Goal: Find specific page/section: Find specific page/section

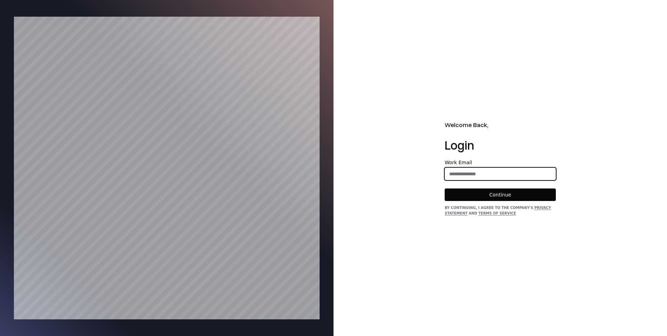
click at [455, 171] on input "email" at bounding box center [500, 174] width 110 height 12
type input "**********"
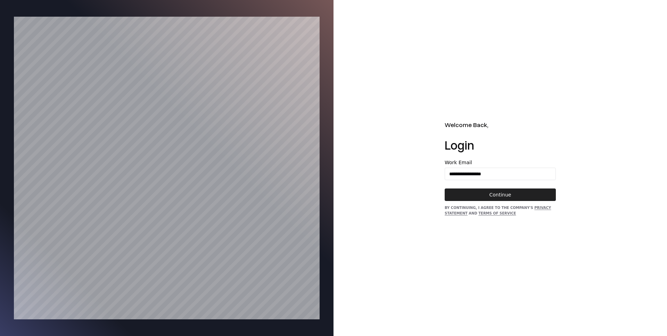
click at [499, 195] on button "Continue" at bounding box center [499, 195] width 111 height 12
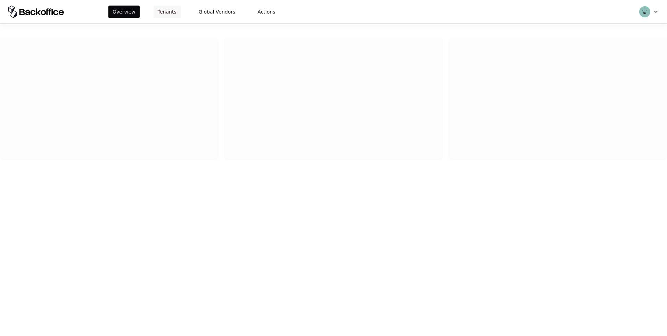
click at [162, 8] on button "Tenants" at bounding box center [166, 12] width 27 height 12
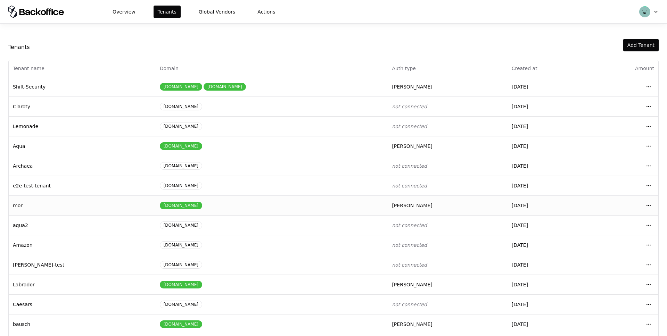
scroll to position [26, 0]
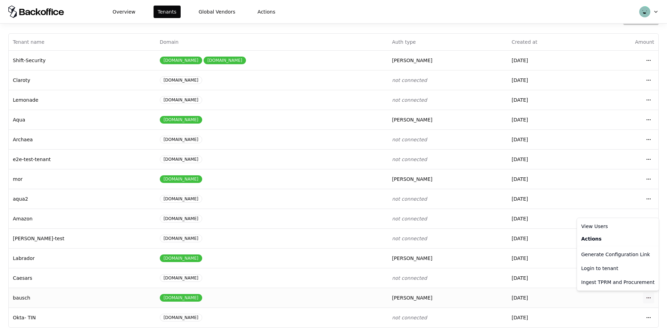
click at [649, 296] on html "Overview Tenants Global Vendors Actions Tenants Add Tenant Tenant name Domain A…" at bounding box center [333, 168] width 667 height 336
click at [602, 268] on div "Login to tenant" at bounding box center [617, 268] width 79 height 14
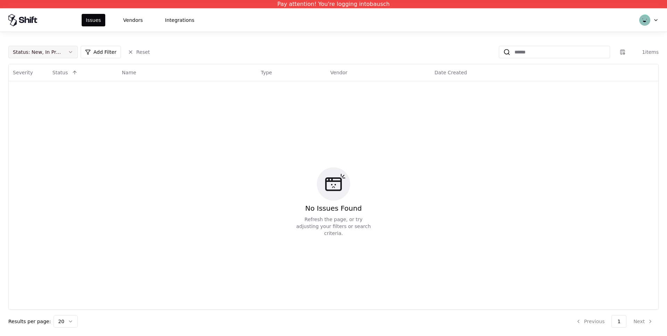
click at [61, 52] on div "Status : New, In Progress" at bounding box center [37, 52] width 49 height 7
click at [33, 117] on div "Draft" at bounding box center [43, 121] width 66 height 14
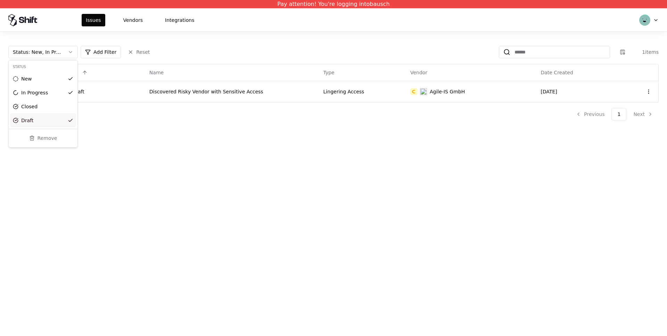
click at [209, 126] on html "Pay attention! You're logging into bausch Issues Vendors Integrations Status : …" at bounding box center [333, 168] width 667 height 336
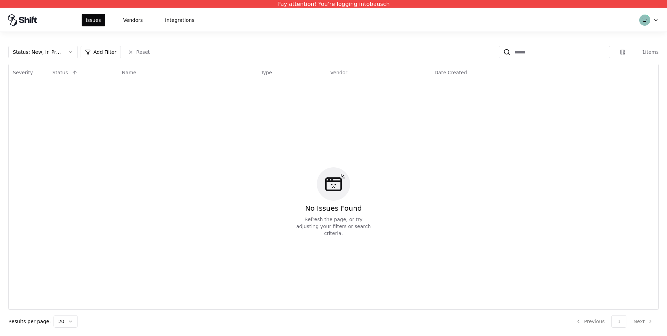
click at [66, 57] on button "Status : New, In Progress" at bounding box center [42, 52] width 69 height 12
click at [42, 120] on div "Draft" at bounding box center [43, 121] width 66 height 14
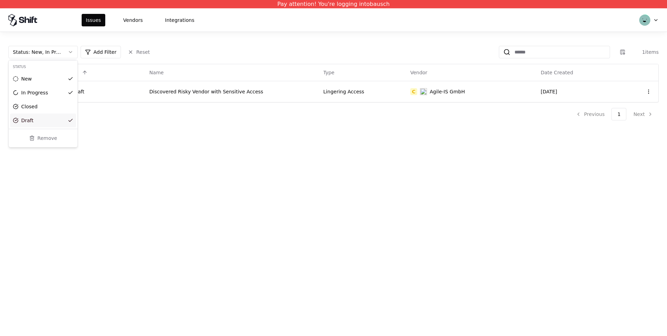
click at [137, 140] on html "Pay attention! You're logging into bausch Issues Vendors Integrations Status : …" at bounding box center [333, 168] width 667 height 336
click at [346, 93] on div "Lingering Access" at bounding box center [362, 91] width 78 height 7
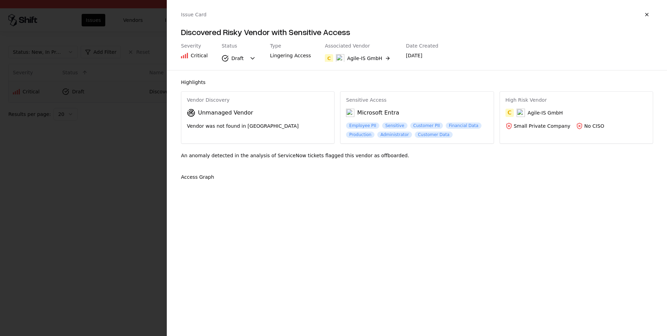
click at [346, 93] on div at bounding box center [333, 168] width 667 height 336
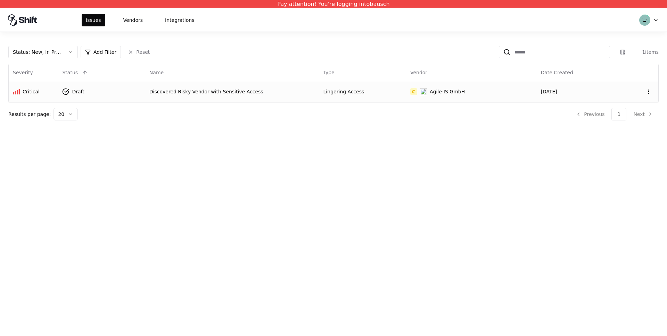
click at [346, 93] on div "Lingering Access" at bounding box center [362, 91] width 78 height 7
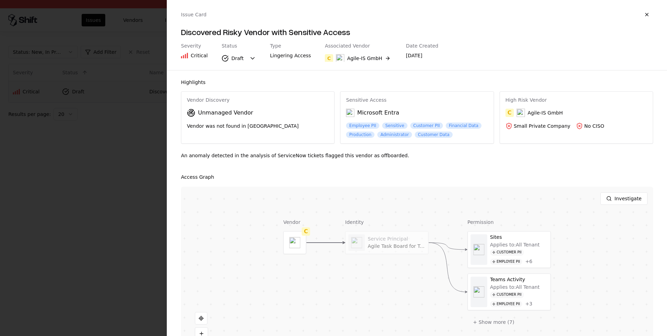
click at [114, 147] on div at bounding box center [333, 168] width 667 height 336
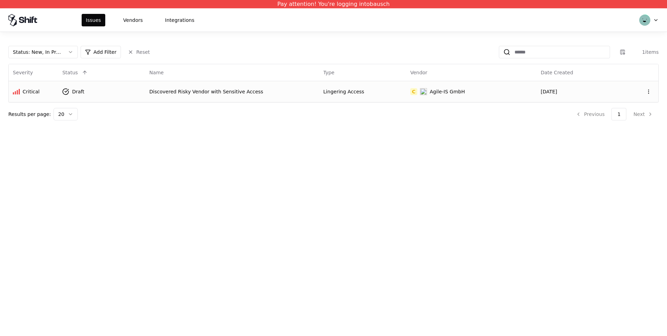
click at [323, 112] on div "Results per page: 20 Previous 1 Next" at bounding box center [333, 114] width 650 height 12
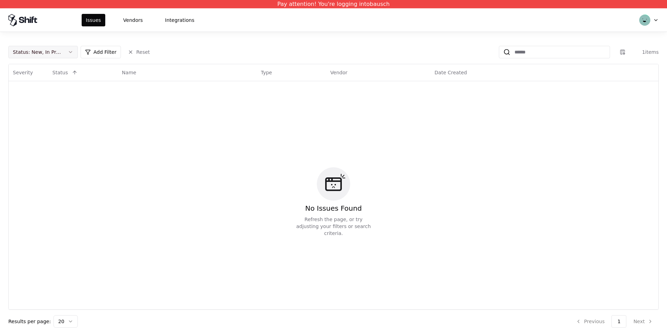
click at [56, 53] on div "Status : New, In Progress" at bounding box center [37, 52] width 49 height 7
click at [45, 117] on div "Draft" at bounding box center [43, 121] width 66 height 14
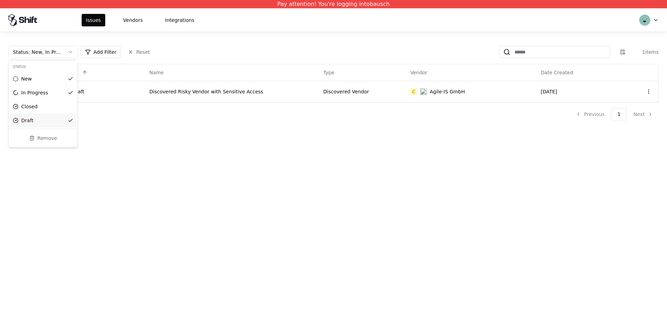
click at [225, 89] on html "Pay attention! You're logging into bausch Issues Vendors Integrations Status : …" at bounding box center [333, 168] width 667 height 336
click at [223, 91] on div "Discovered Risky Vendor with Sensitive Access" at bounding box center [232, 91] width 166 height 7
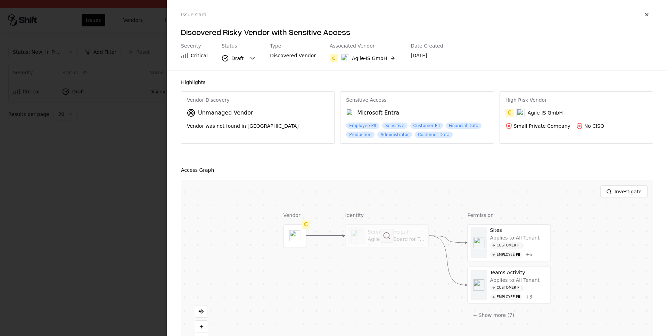
click at [391, 232] on button at bounding box center [387, 236] width 14 height 14
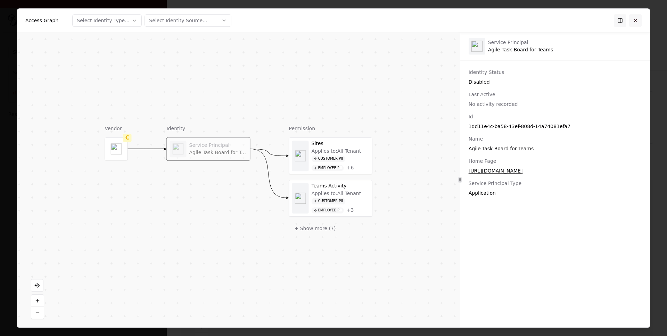
click at [639, 16] on button at bounding box center [635, 20] width 12 height 12
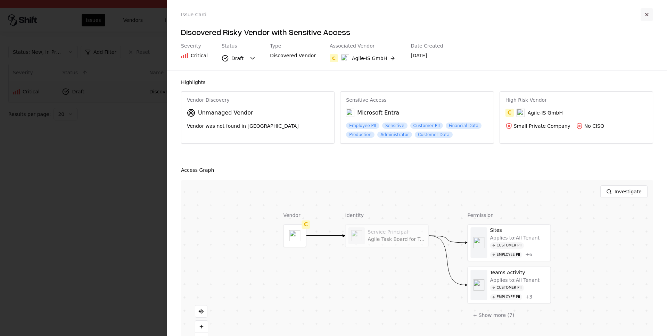
click at [645, 15] on button "button" at bounding box center [646, 14] width 12 height 12
